Goal: Task Accomplishment & Management: Use online tool/utility

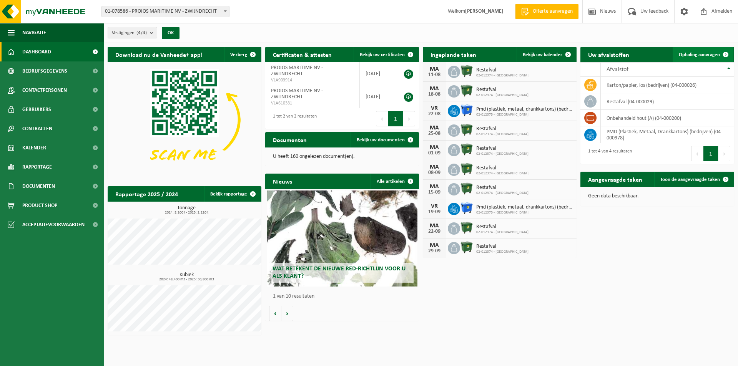
click at [704, 55] on span "Ophaling aanvragen" at bounding box center [699, 54] width 41 height 5
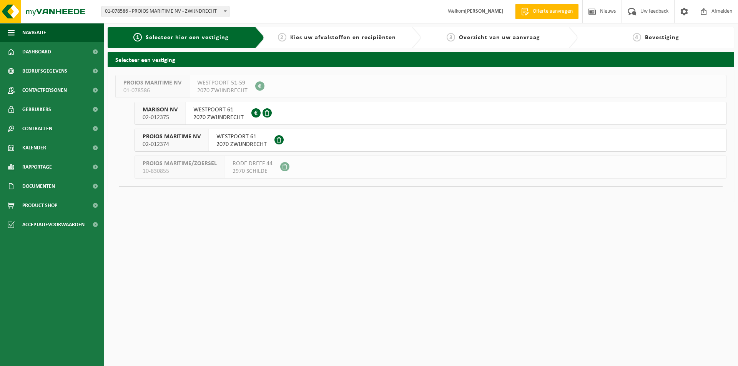
click at [196, 112] on span "WESTPOORT 61" at bounding box center [218, 110] width 50 height 8
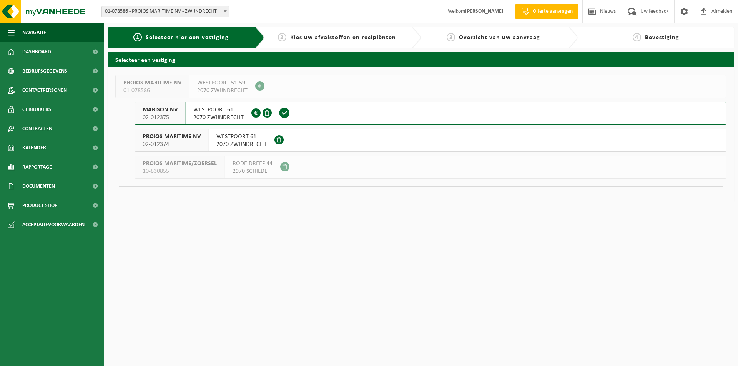
click at [186, 138] on span "PROIOS MARITIME NV" at bounding box center [172, 137] width 58 height 8
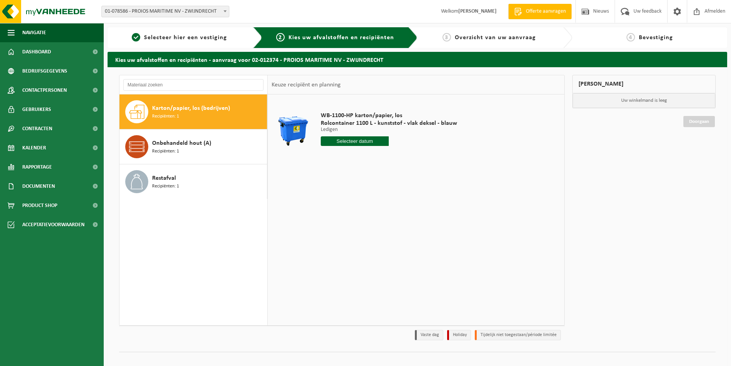
click at [339, 140] on input "text" at bounding box center [355, 141] width 68 height 10
click at [369, 207] on div "14" at bounding box center [368, 209] width 13 height 12
type input "Van [DATE]"
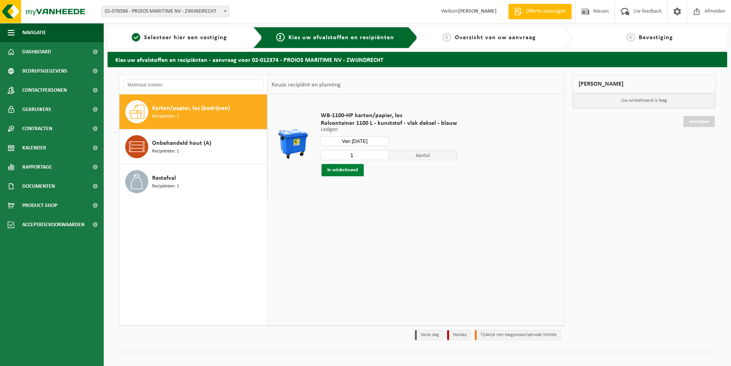
click at [347, 169] on button "In winkelmand" at bounding box center [343, 170] width 42 height 12
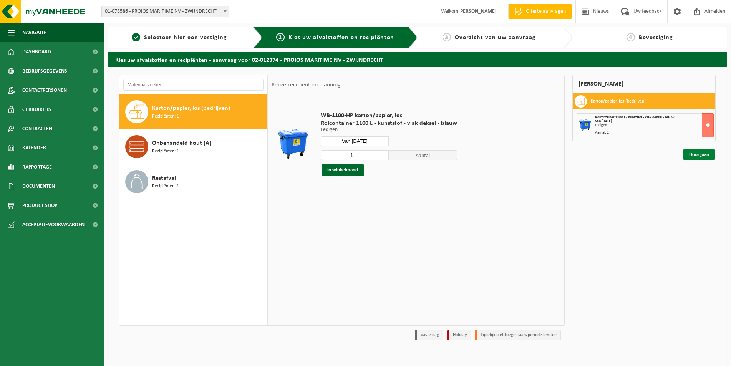
click at [693, 155] on link "Doorgaan" at bounding box center [700, 154] width 32 height 11
